Goal: Navigation & Orientation: Find specific page/section

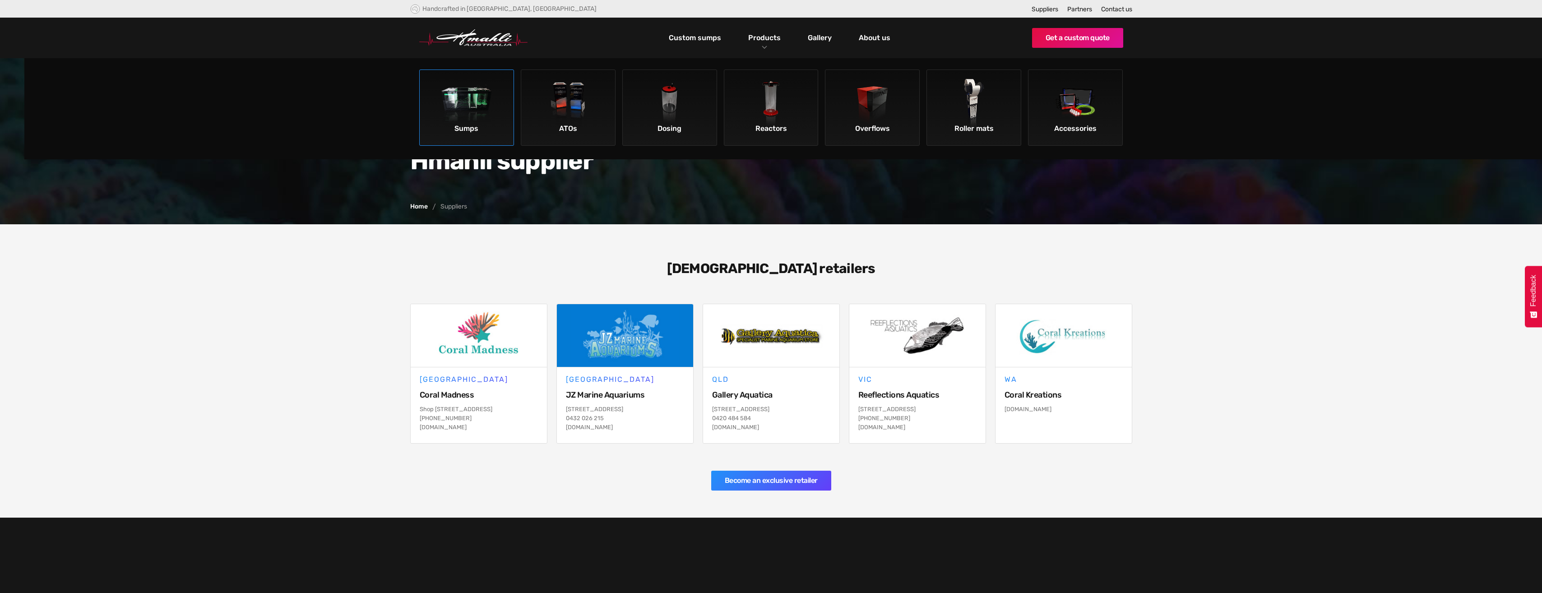
click at [488, 110] on img at bounding box center [466, 104] width 51 height 51
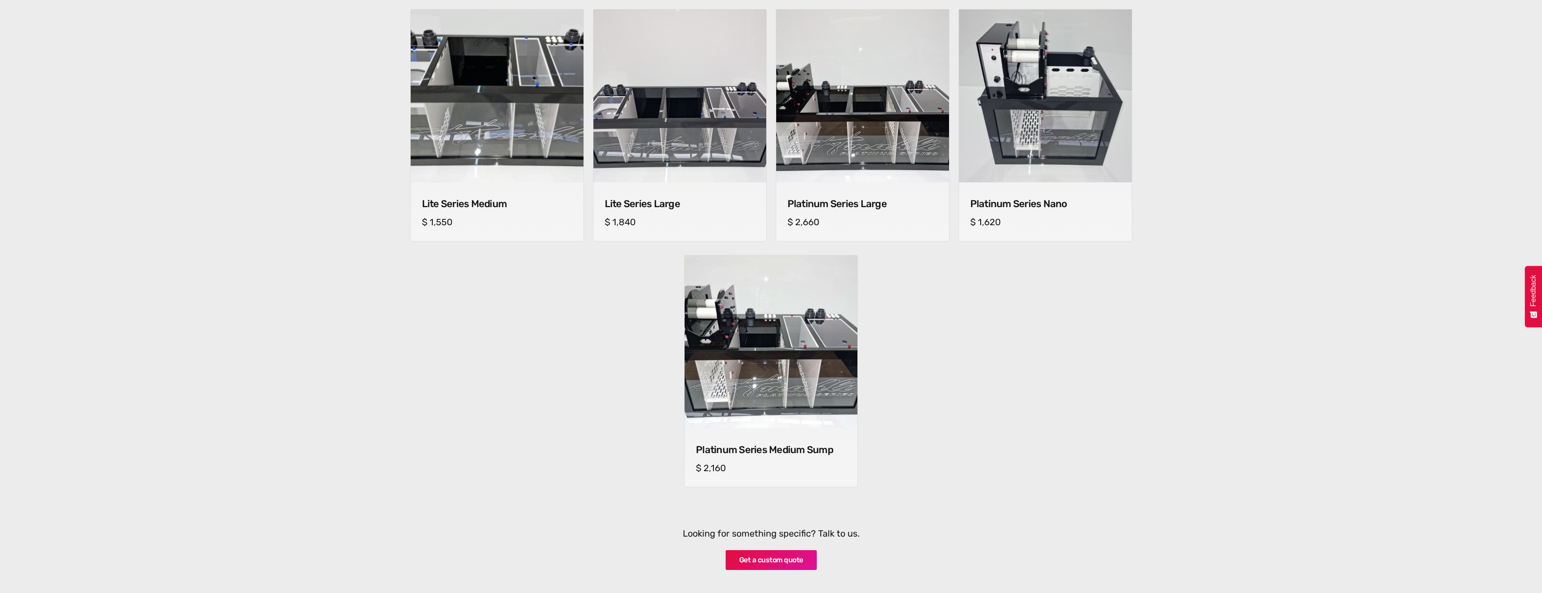
scroll to position [677, 0]
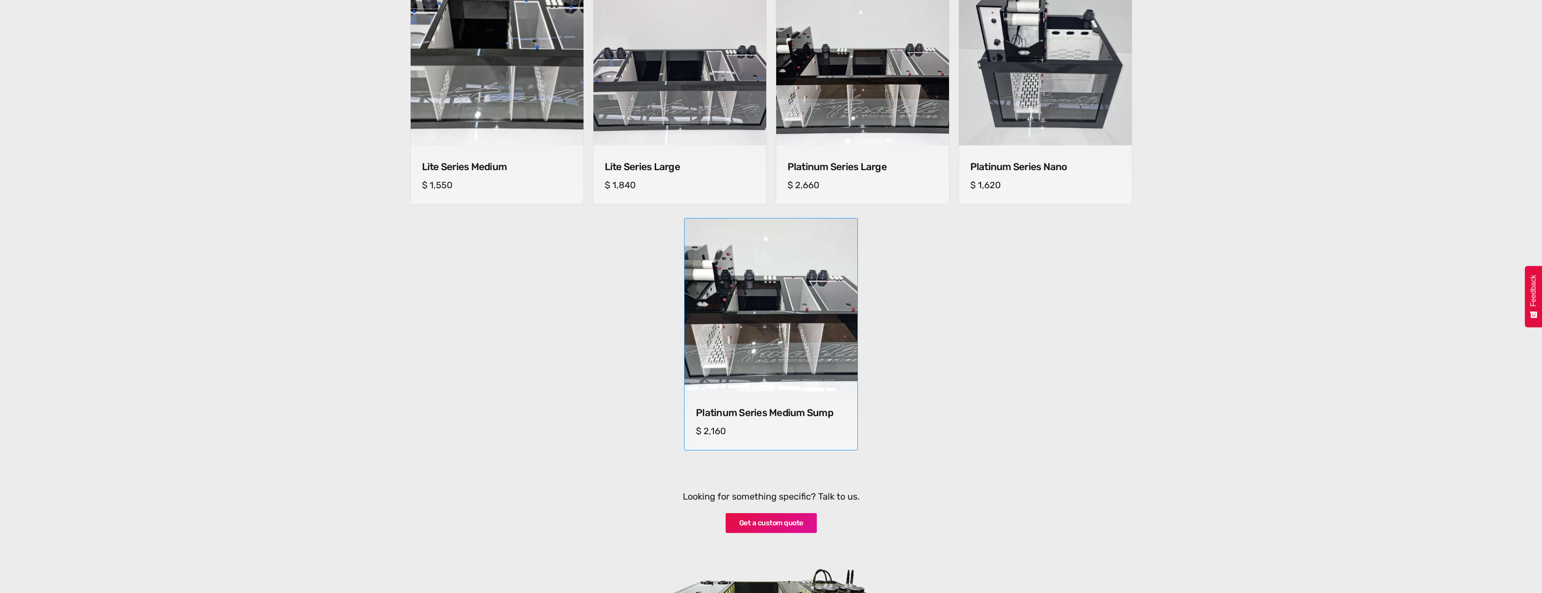
click at [758, 303] on img at bounding box center [770, 304] width 181 height 181
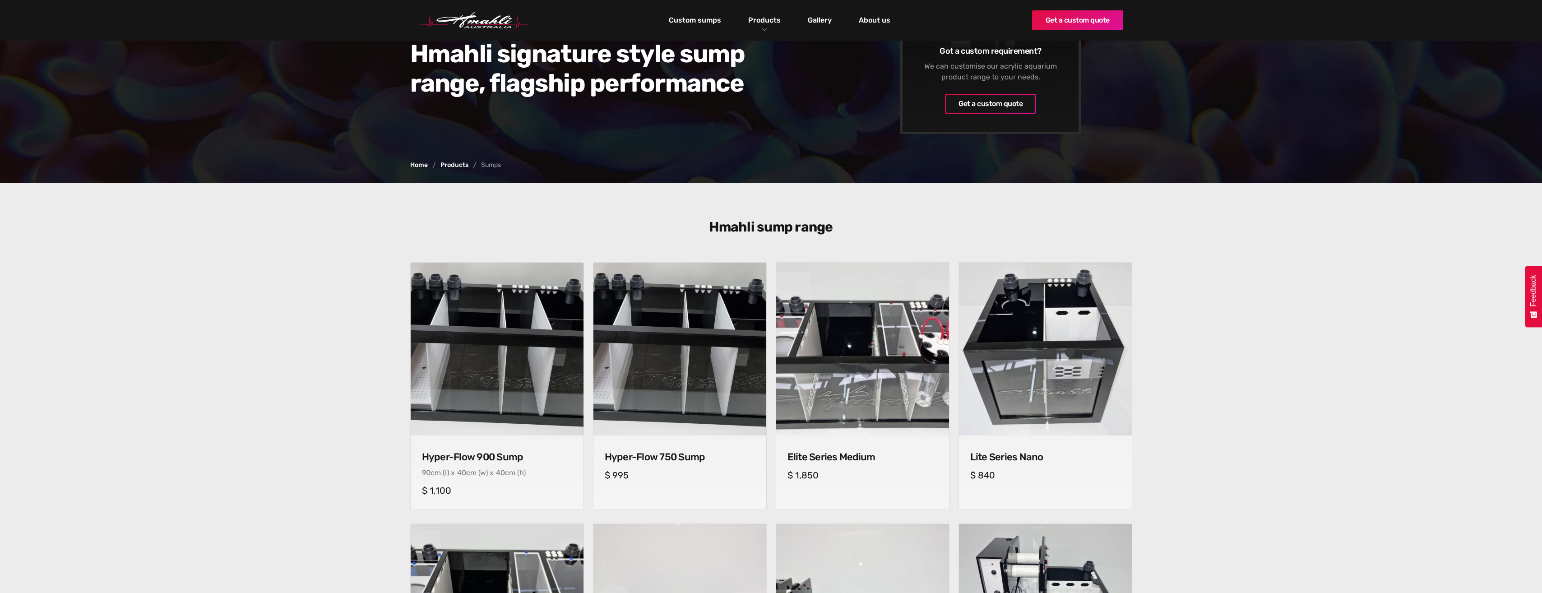
scroll to position [0, 0]
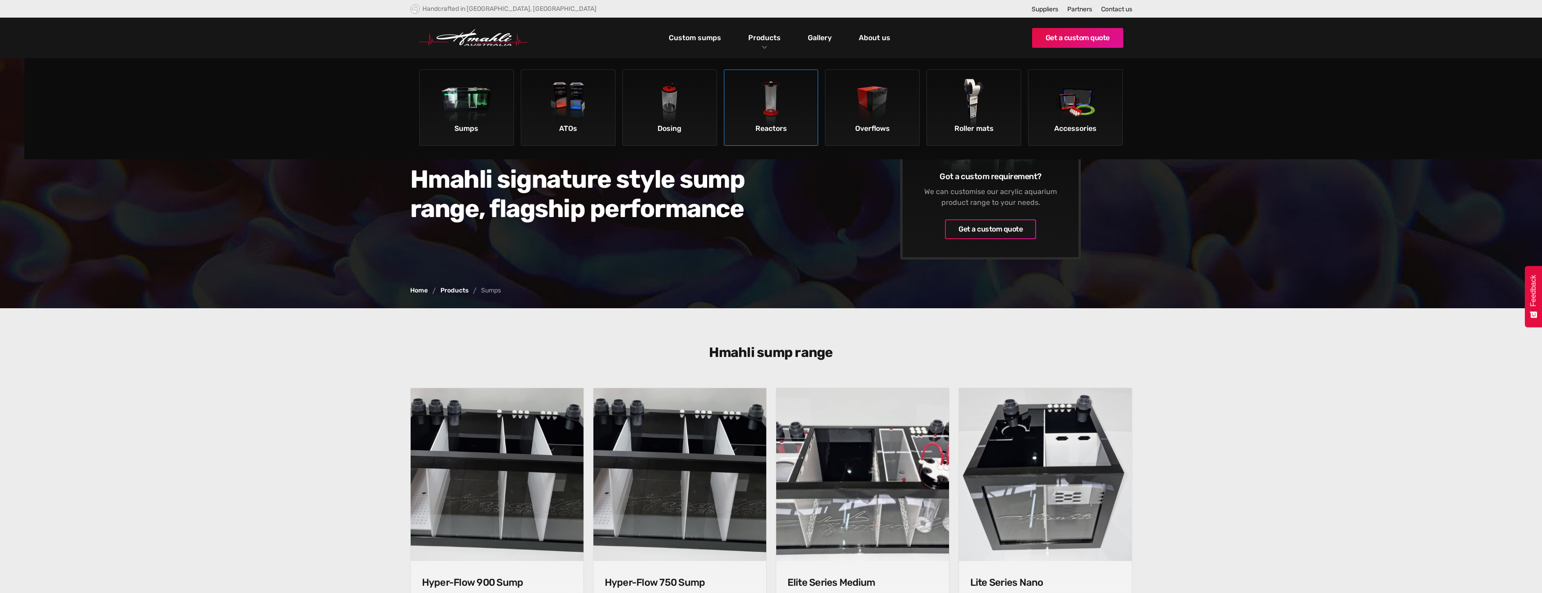
click at [781, 109] on img at bounding box center [771, 104] width 51 height 51
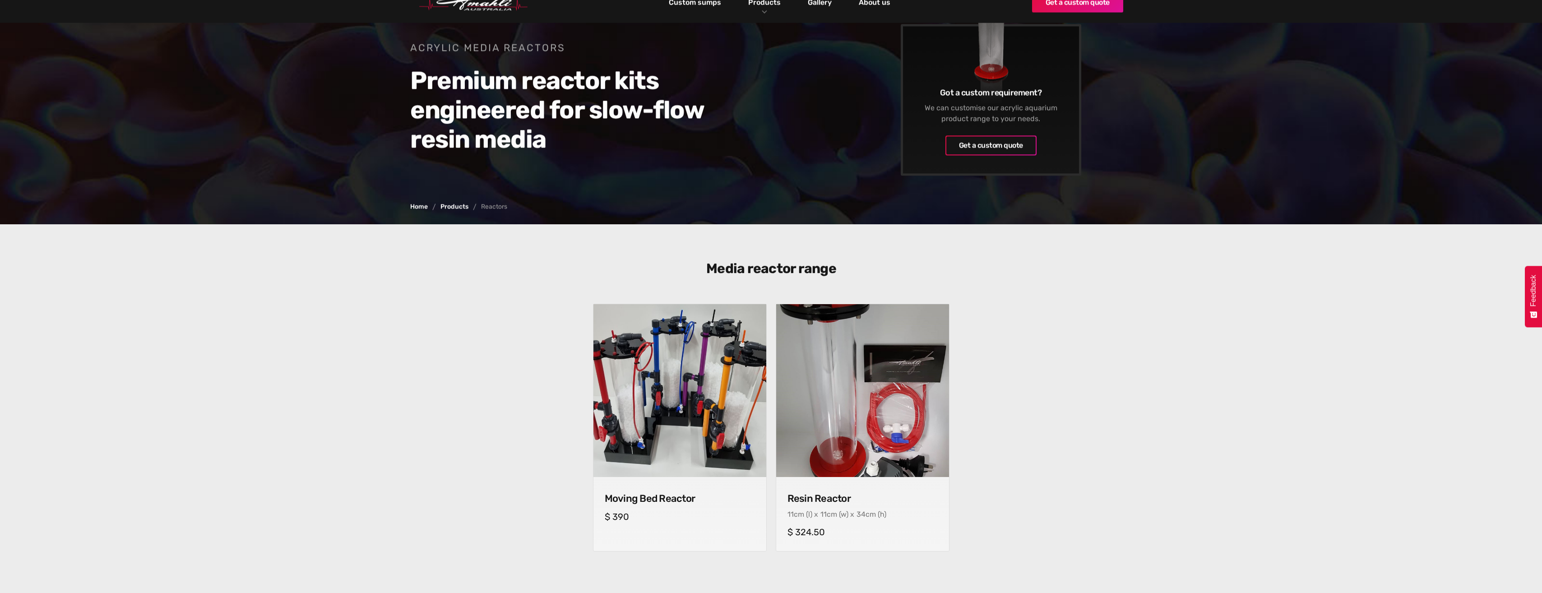
scroll to position [181, 0]
